Goal: Browse casually

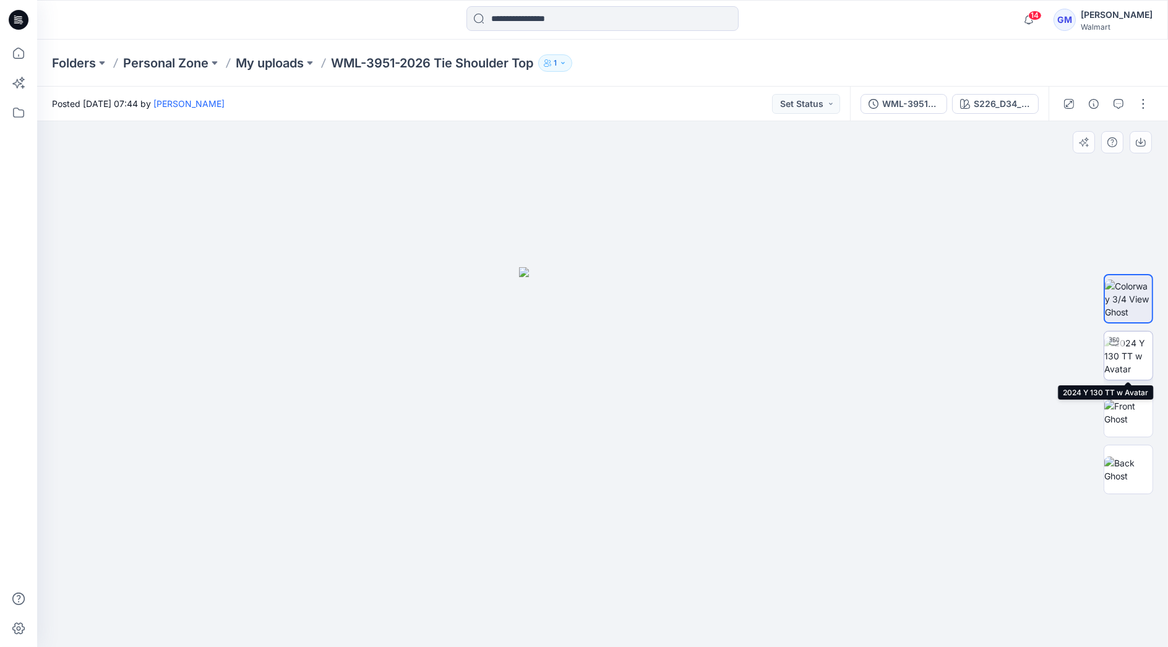
click at [1138, 354] on img at bounding box center [1128, 356] width 48 height 39
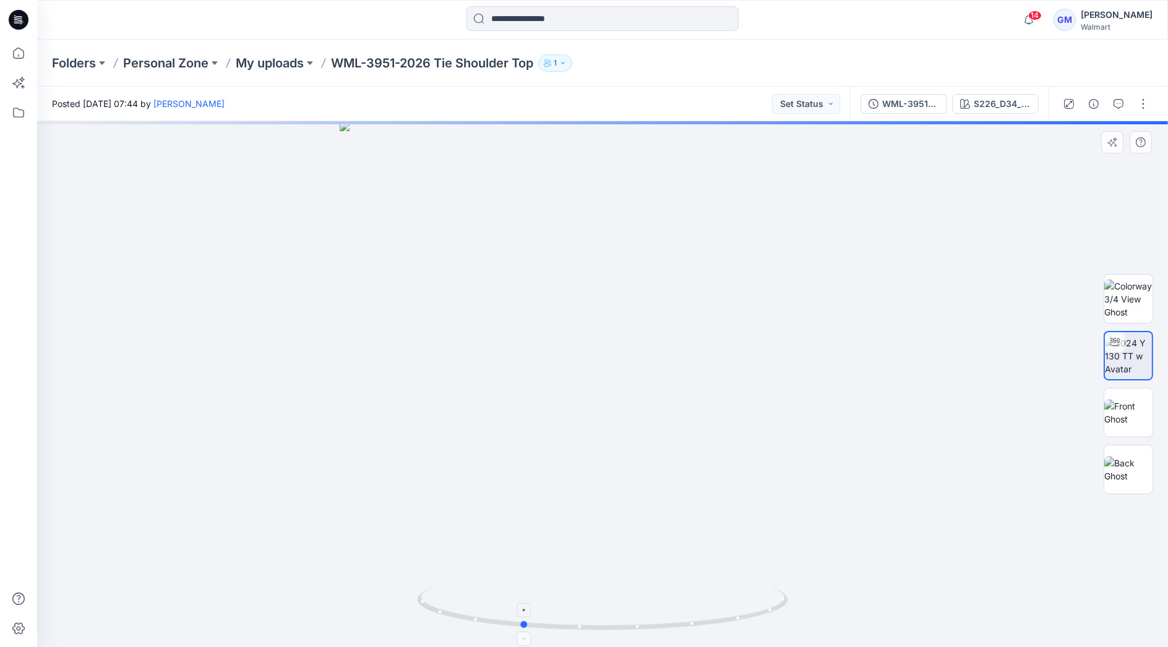
drag, startPoint x: 770, startPoint y: 618, endPoint x: 689, endPoint y: 626, distance: 81.5
click at [689, 626] on icon at bounding box center [604, 610] width 374 height 46
drag, startPoint x: 640, startPoint y: 191, endPoint x: 619, endPoint y: 346, distance: 156.1
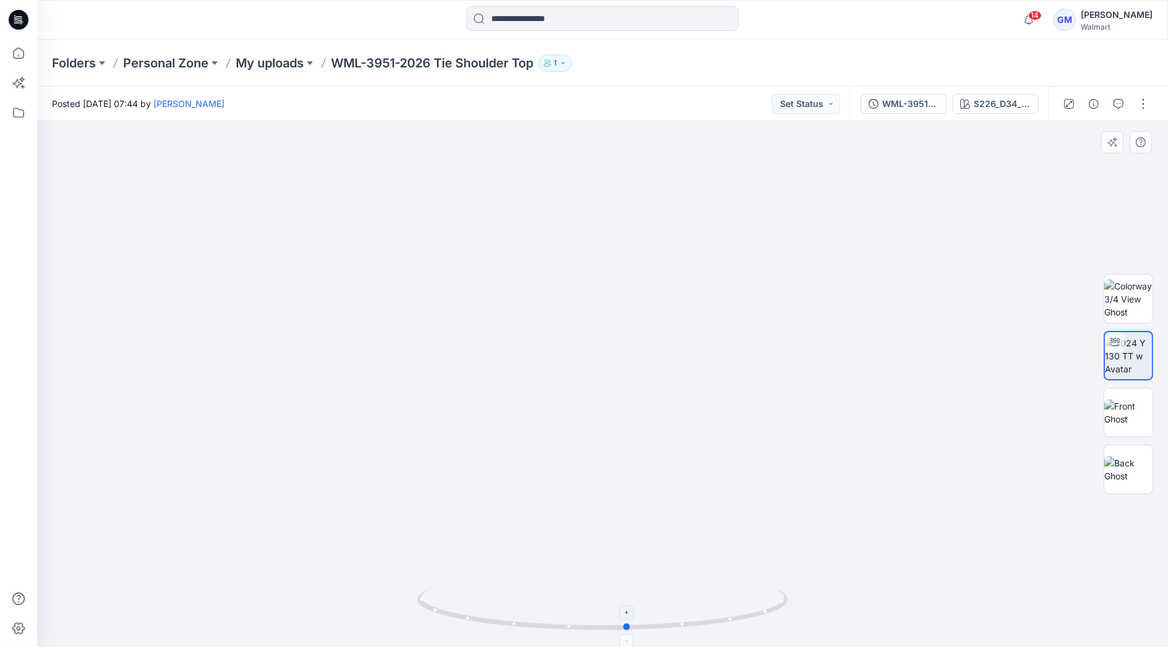
drag, startPoint x: 747, startPoint y: 618, endPoint x: 483, endPoint y: 613, distance: 264.9
click at [483, 613] on icon at bounding box center [604, 610] width 374 height 46
drag, startPoint x: 670, startPoint y: 428, endPoint x: 682, endPoint y: 97, distance: 331.2
click at [682, 97] on div "Posted [DATE] 07:44 by [PERSON_NAME] Set Status WML-3951-2026 Tie Shoulder_Full…" at bounding box center [602, 367] width 1131 height 561
drag, startPoint x: 782, startPoint y: 606, endPoint x: 680, endPoint y: 619, distance: 102.9
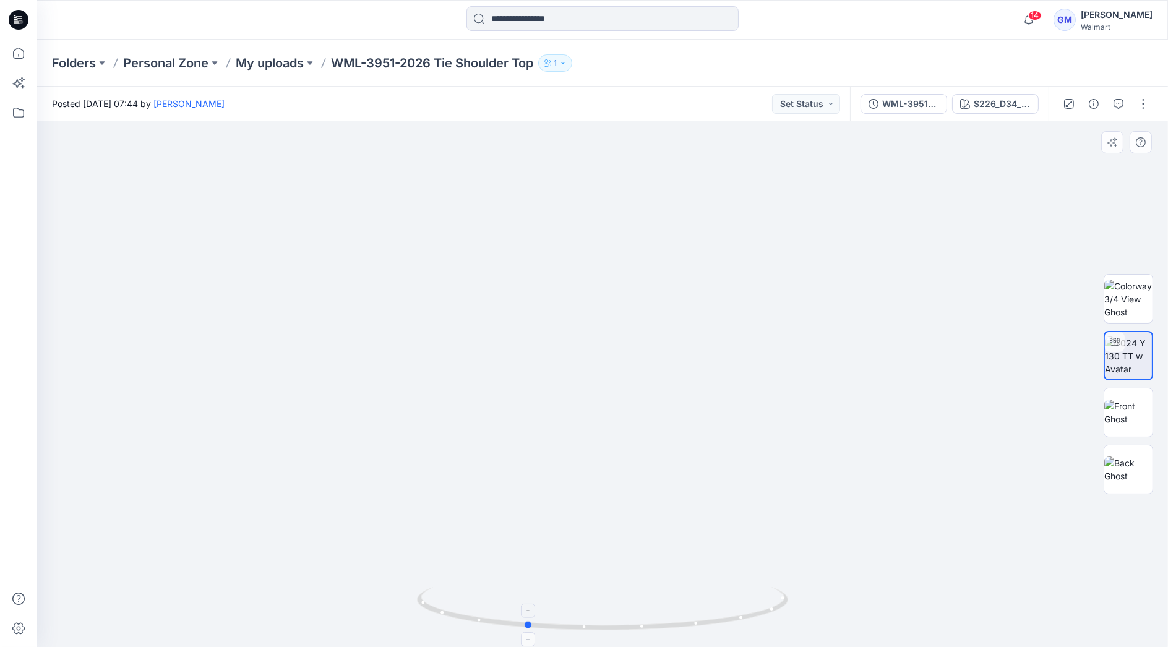
click at [680, 619] on icon at bounding box center [604, 610] width 374 height 46
drag, startPoint x: 630, startPoint y: 630, endPoint x: 567, endPoint y: 632, distance: 62.5
click at [567, 632] on icon at bounding box center [604, 610] width 374 height 46
click at [14, 53] on icon at bounding box center [18, 53] width 11 height 11
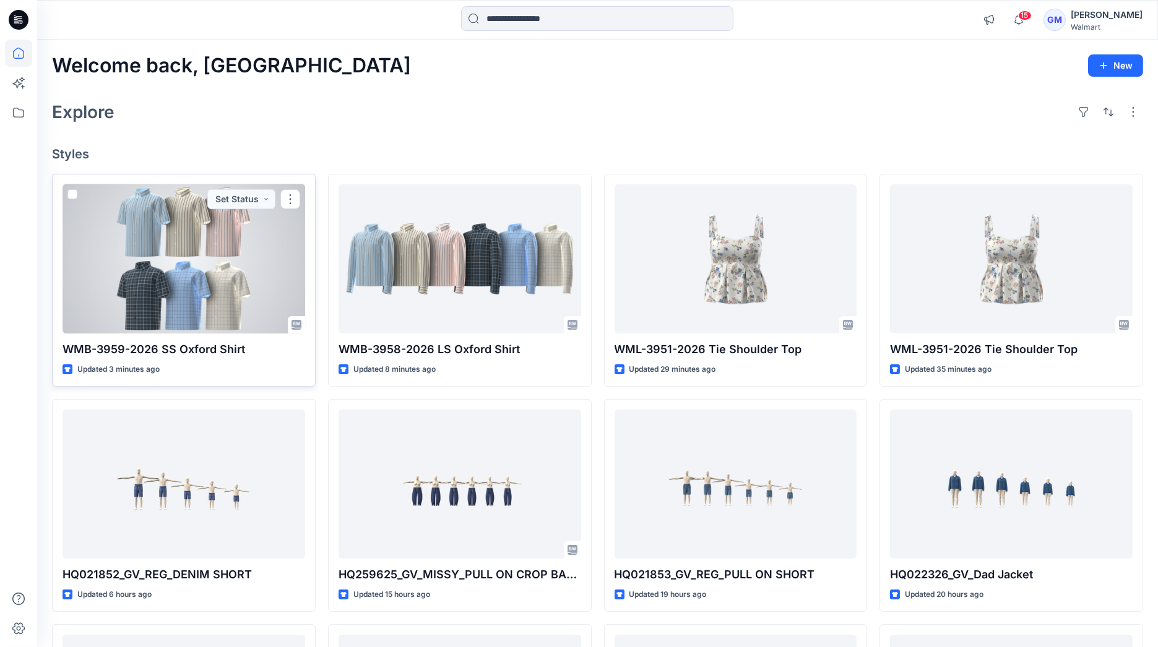
click at [215, 265] on div at bounding box center [183, 259] width 243 height 150
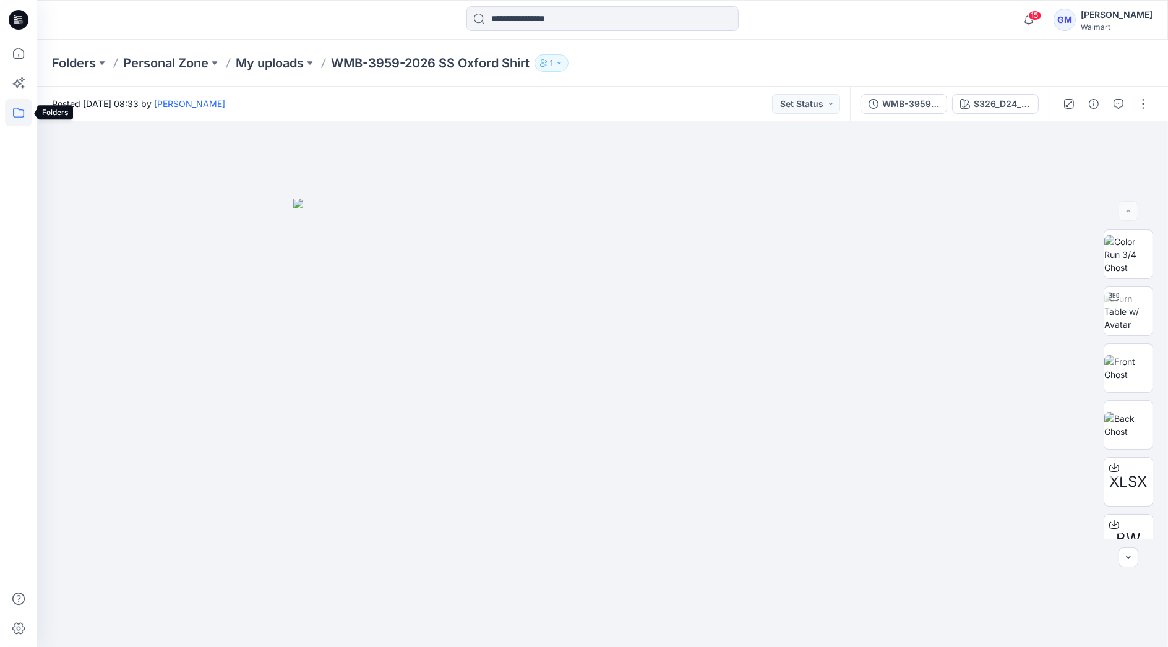
click at [12, 110] on icon at bounding box center [18, 112] width 27 height 27
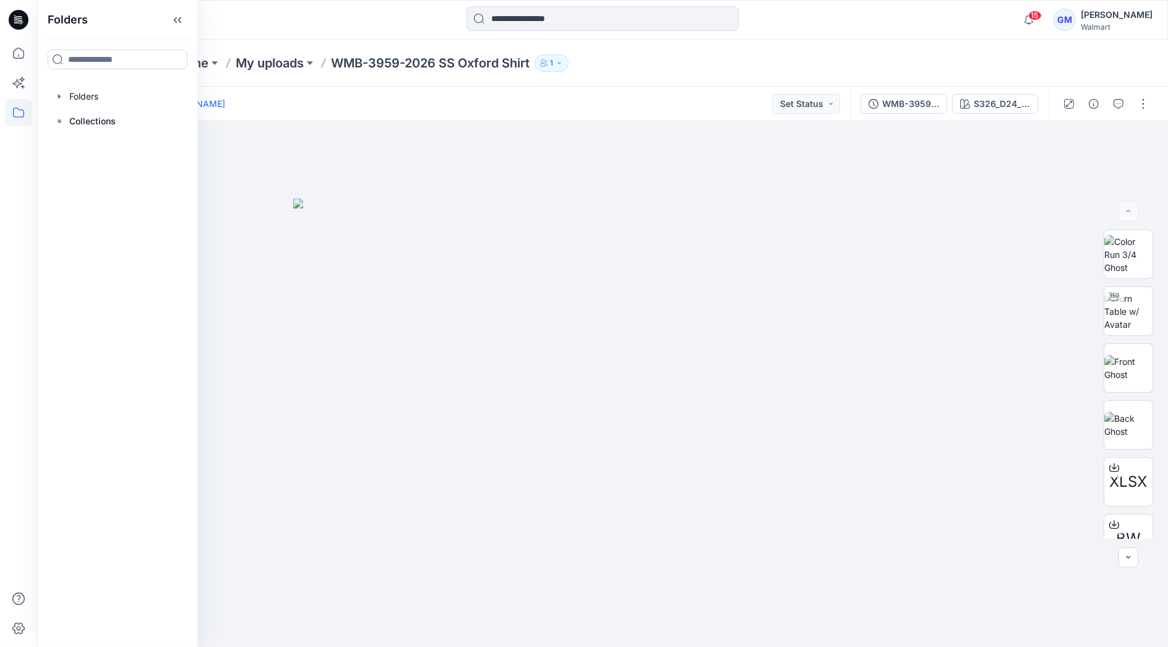
click at [268, 15] on div at bounding box center [178, 19] width 283 height 27
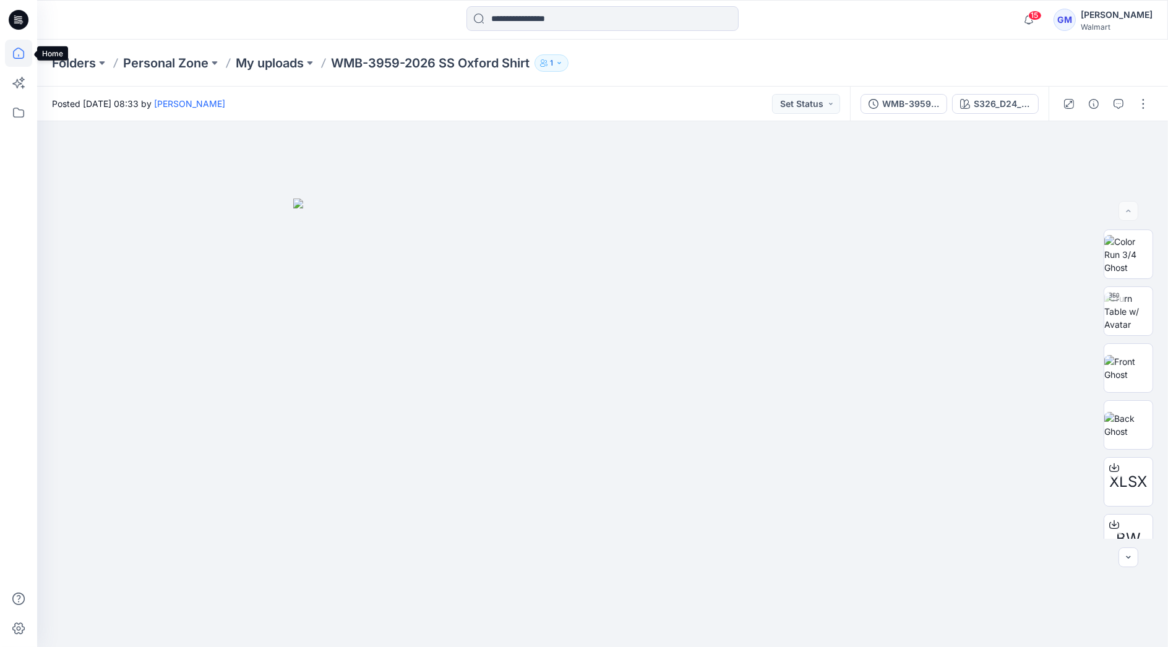
click at [20, 51] on icon at bounding box center [18, 53] width 27 height 27
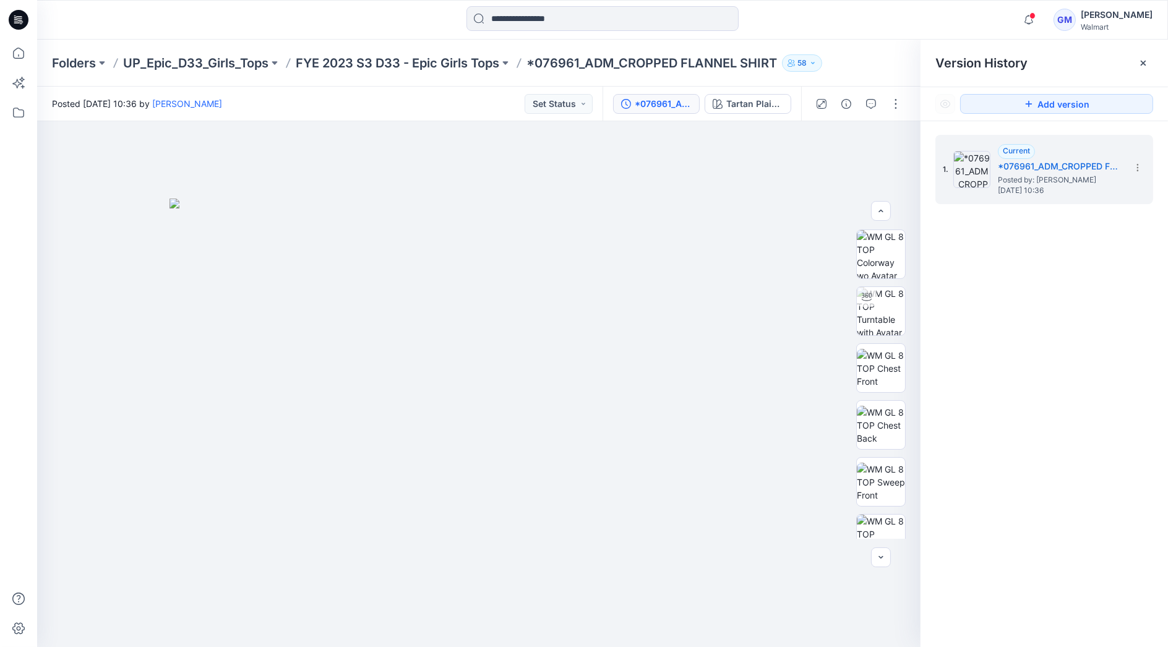
scroll to position [366, 0]
